Goal: Task Accomplishment & Management: Complete application form

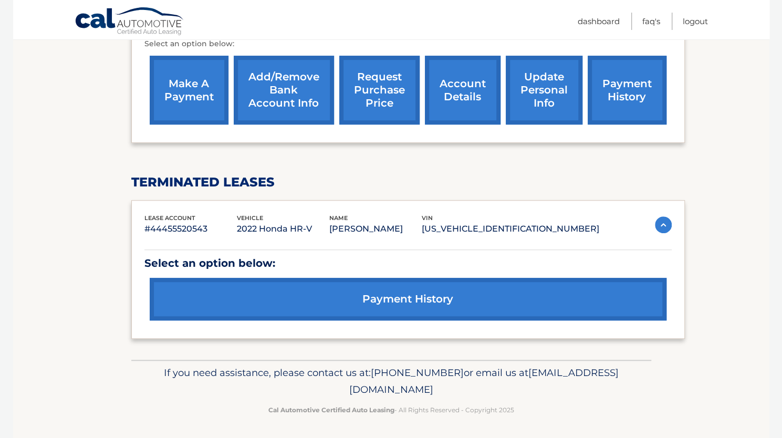
scroll to position [85, 0]
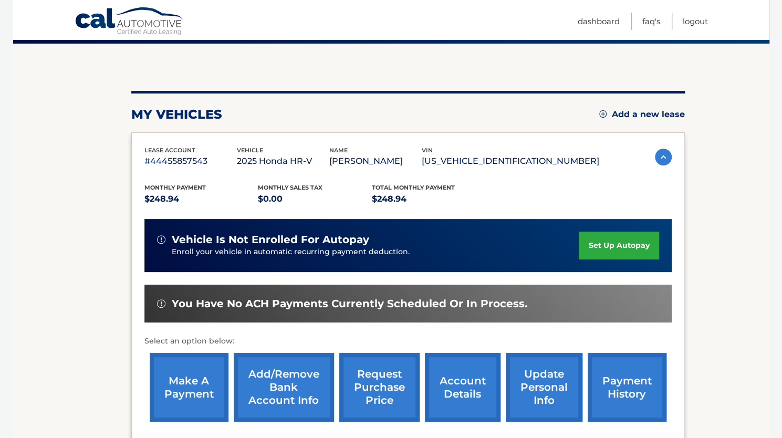
click at [621, 237] on link "set up autopay" at bounding box center [619, 246] width 80 height 28
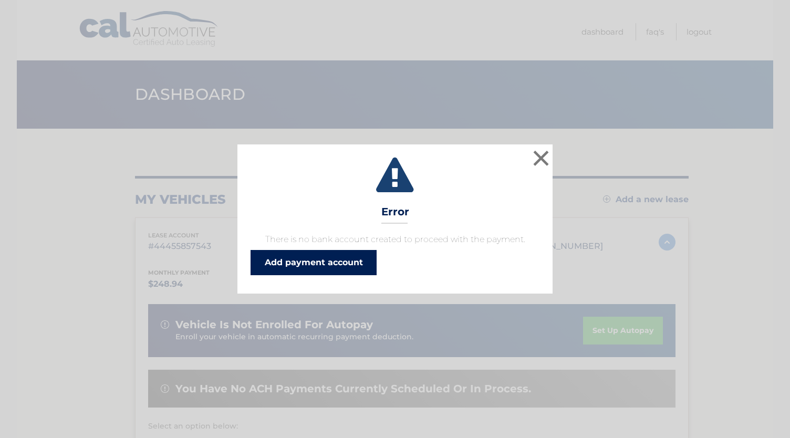
click at [364, 264] on link "Add payment account" at bounding box center [314, 262] width 126 height 25
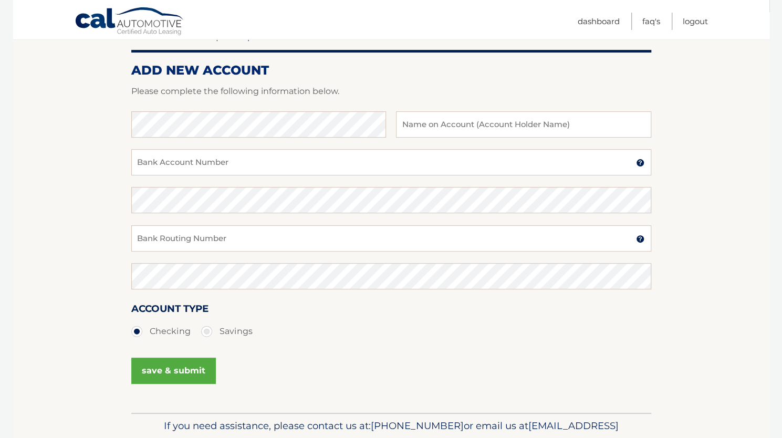
scroll to position [14, 0]
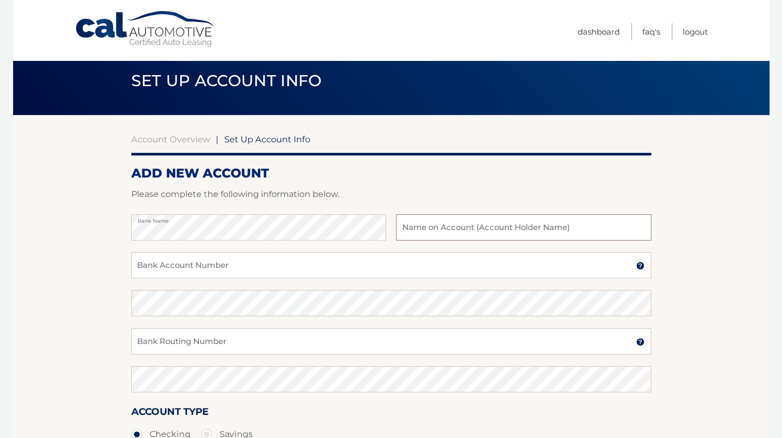
click at [439, 231] on input "text" at bounding box center [523, 227] width 255 height 26
type input "[PERSON_NAME]"
click at [268, 269] on input "Bank Account Number" at bounding box center [391, 265] width 520 height 26
drag, startPoint x: 163, startPoint y: 270, endPoint x: 117, endPoint y: 268, distance: 46.8
click at [117, 268] on section "Account Overview | Set Up Account Info ADD NEW ACCOUNT Please complete the foll…" at bounding box center [391, 315] width 756 height 401
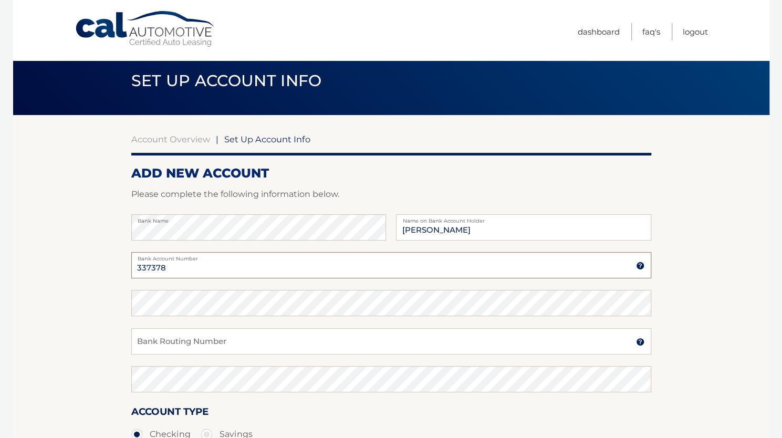
drag, startPoint x: 170, startPoint y: 270, endPoint x: 137, endPoint y: 270, distance: 33.1
click at [137, 270] on input "337378" at bounding box center [391, 265] width 520 height 26
type input "337378"
click at [212, 345] on input "Bank Routing Number" at bounding box center [391, 341] width 520 height 26
type input "2"
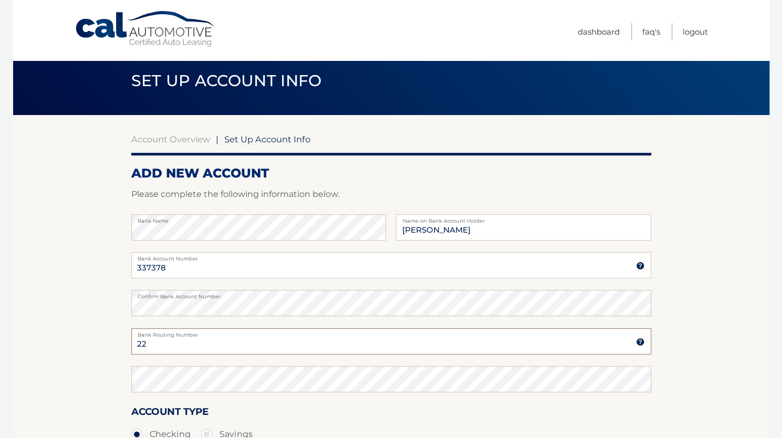
type input "2"
click at [299, 298] on label "Confirm Bank Account Number" at bounding box center [391, 294] width 520 height 8
click at [259, 273] on input "337378" at bounding box center [391, 265] width 520 height 26
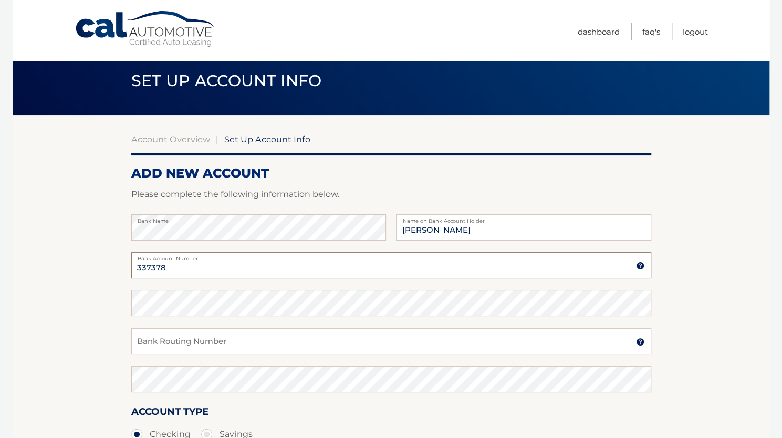
click at [257, 275] on input "337378" at bounding box center [391, 265] width 520 height 26
click at [422, 228] on input "[PERSON_NAME]" at bounding box center [523, 227] width 255 height 26
